Goal: Information Seeking & Learning: Understand process/instructions

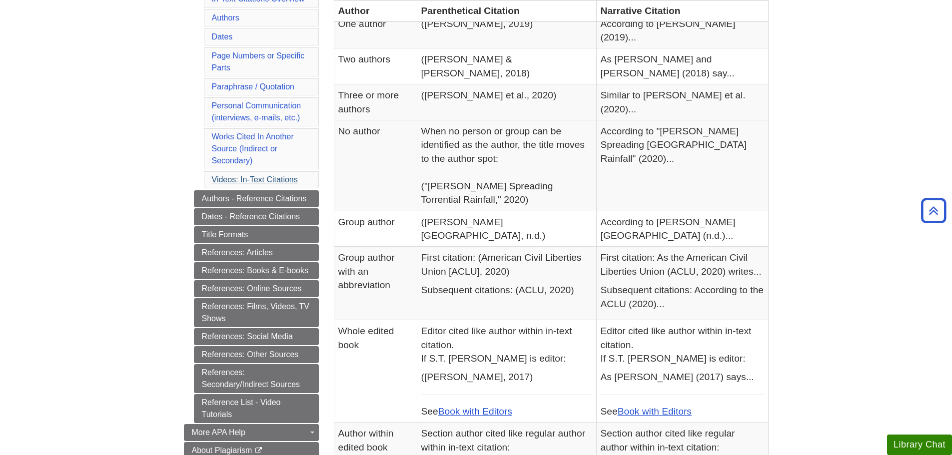
scroll to position [350, 0]
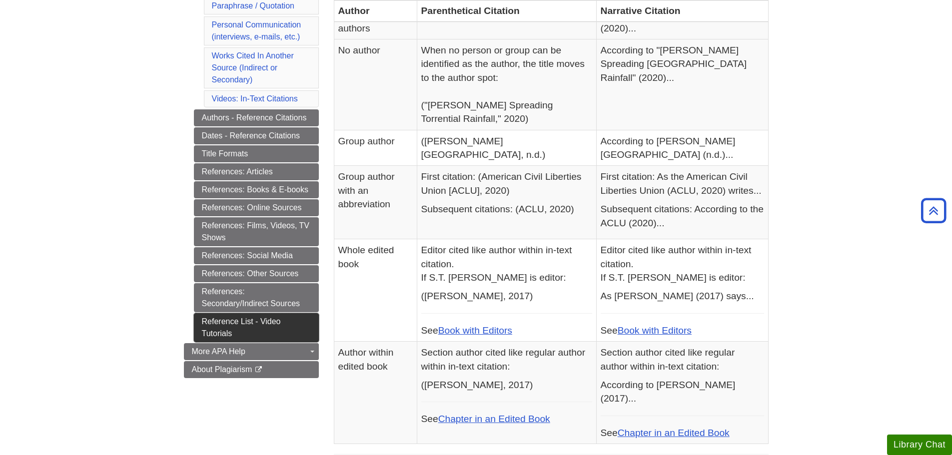
click at [268, 318] on link "Reference List - Video Tutorials" at bounding box center [256, 327] width 125 height 29
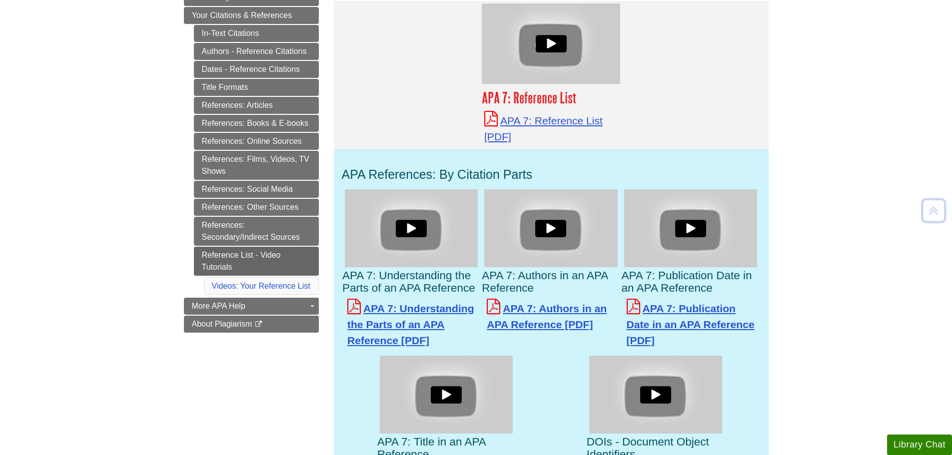
scroll to position [200, 0]
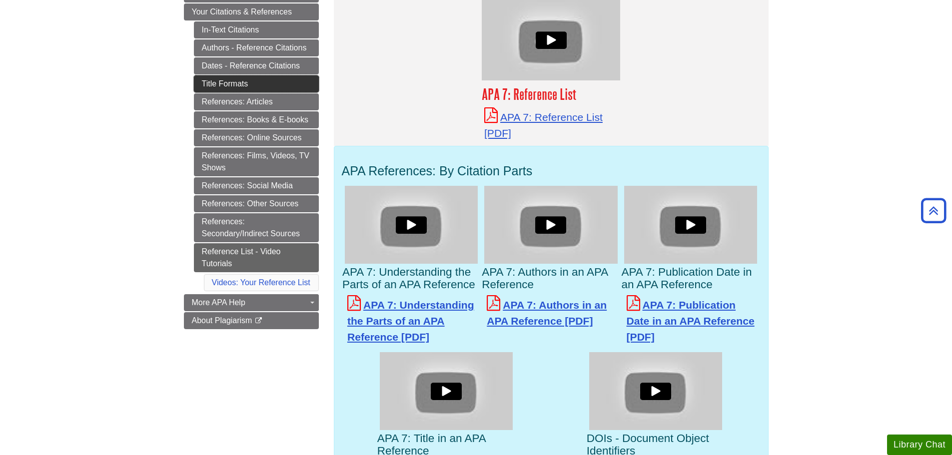
click at [268, 86] on link "Title Formats" at bounding box center [256, 83] width 125 height 17
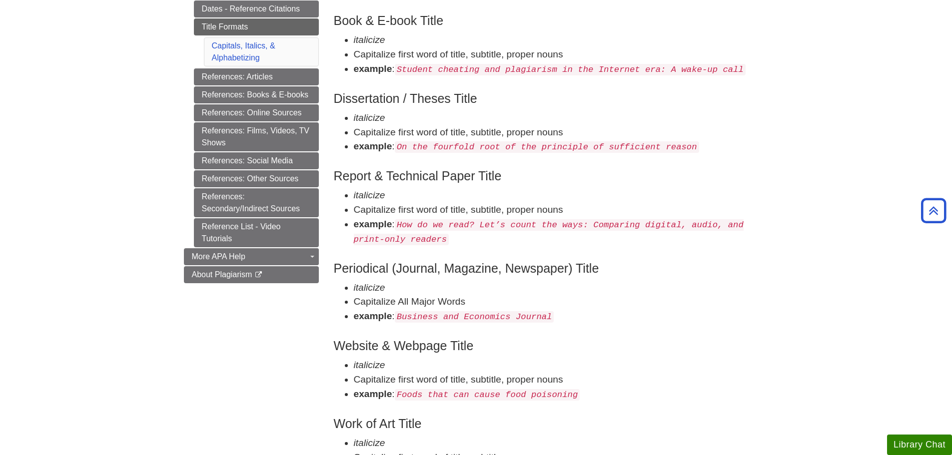
scroll to position [100, 0]
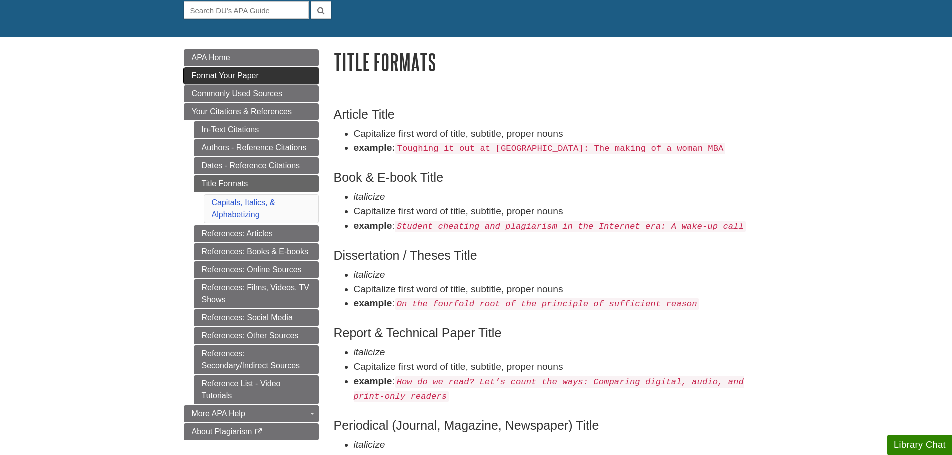
click at [250, 73] on span "Format Your Paper" at bounding box center [225, 75] width 67 height 8
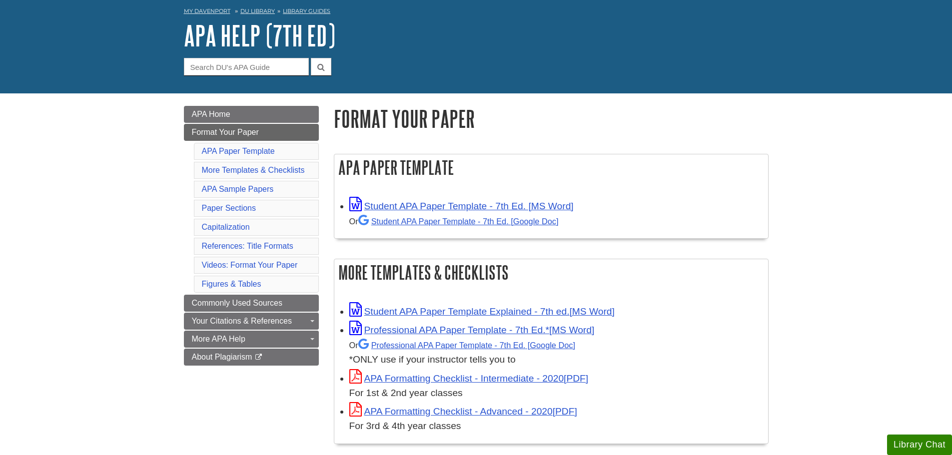
scroll to position [50, 0]
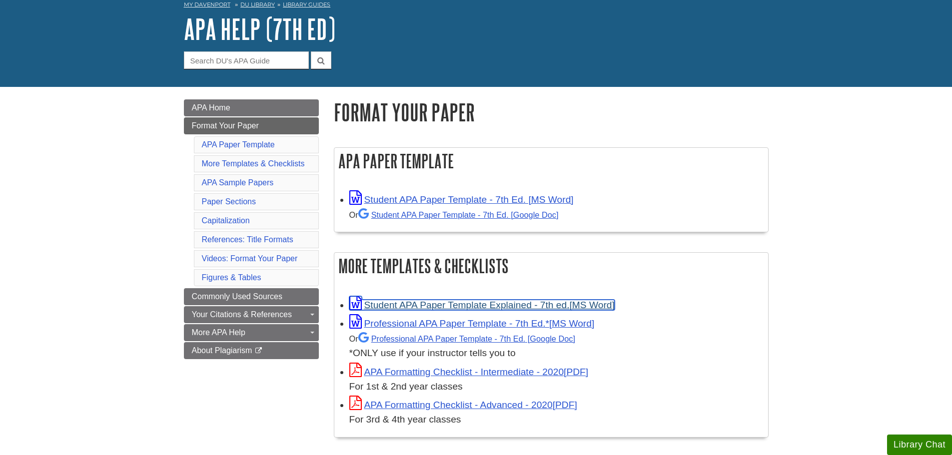
click at [471, 301] on link "Student APA Paper Template Explained - 7th ed." at bounding box center [481, 305] width 265 height 10
